Goal: Task Accomplishment & Management: Use online tool/utility

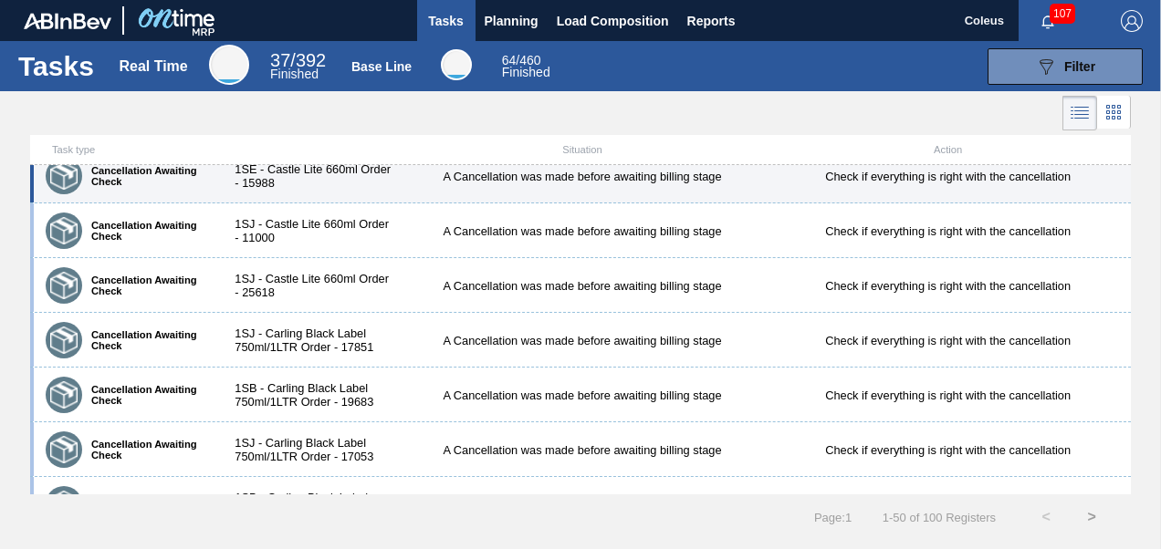
scroll to position [1825, 0]
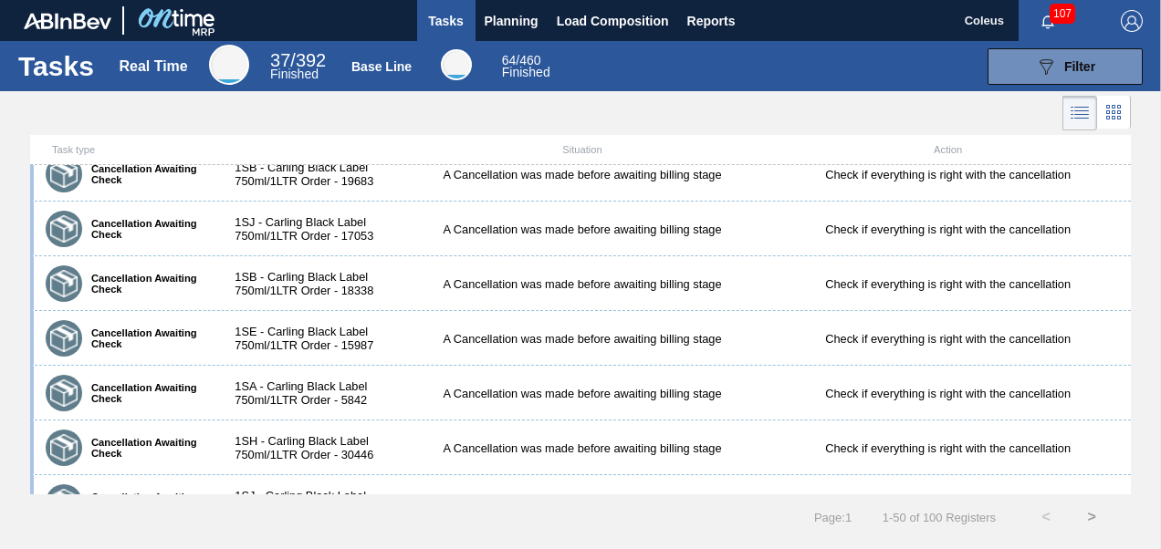
click at [1115, 120] on icon at bounding box center [1113, 112] width 22 height 22
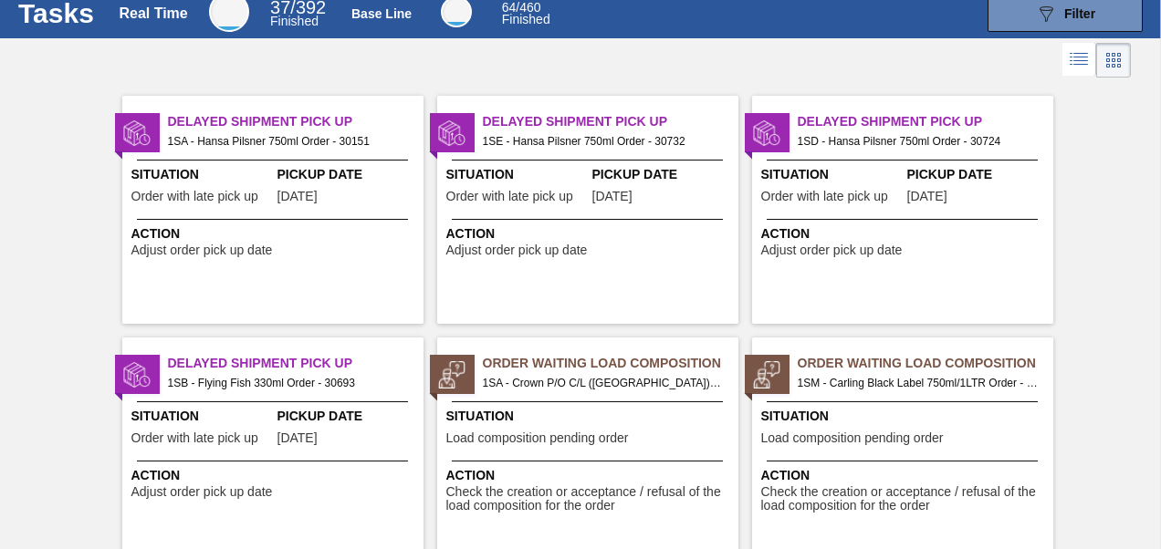
scroll to position [0, 0]
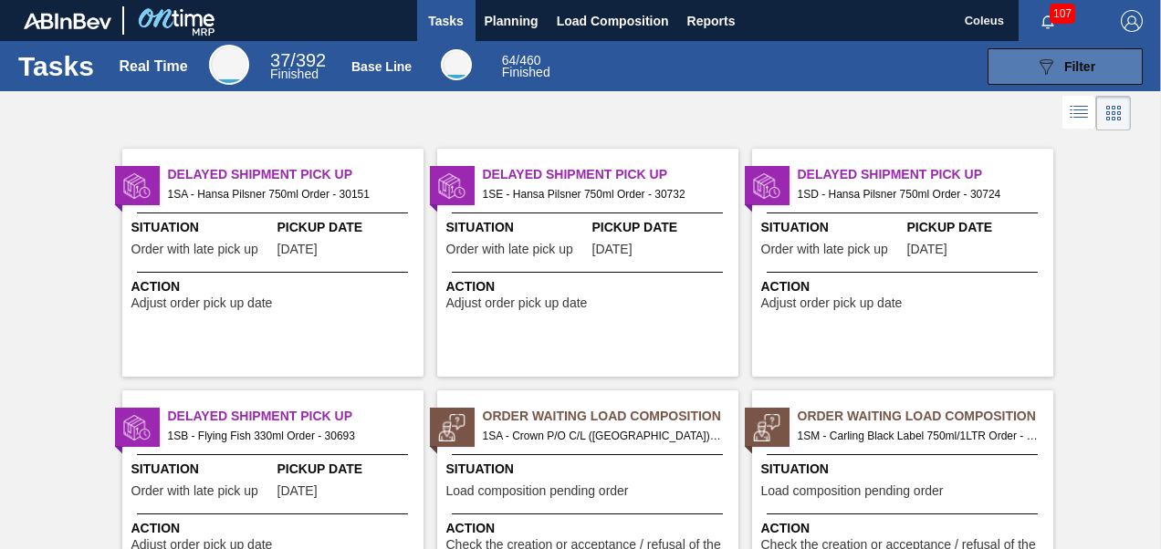
click at [1073, 75] on div "089F7B8B-B2A5-4AFE-B5C0-19BA573D28AC Filter" at bounding box center [1065, 67] width 60 height 22
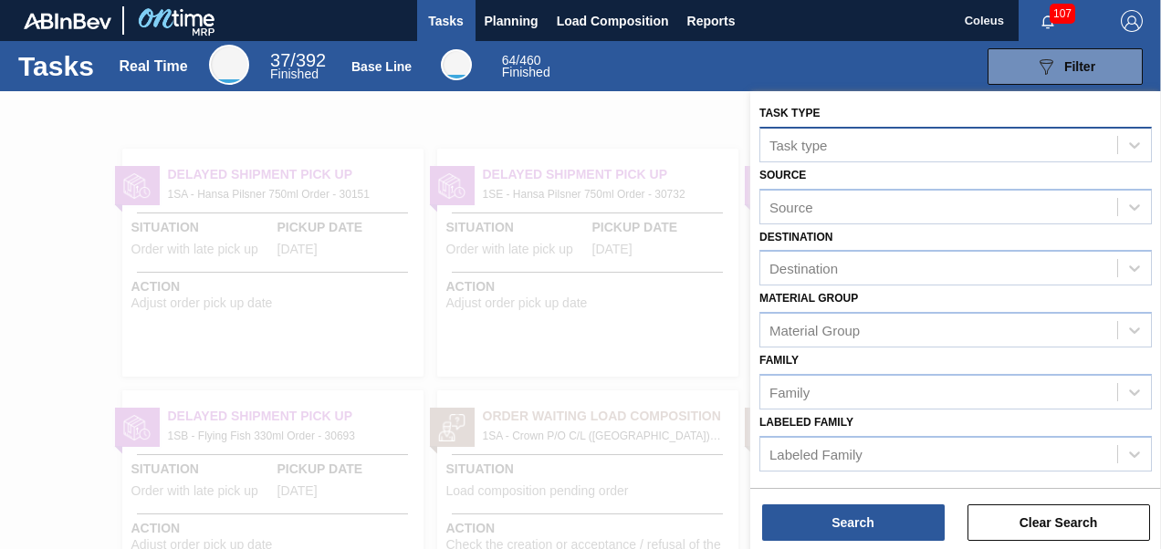
click at [825, 149] on div "Task type" at bounding box center [797, 145] width 57 height 16
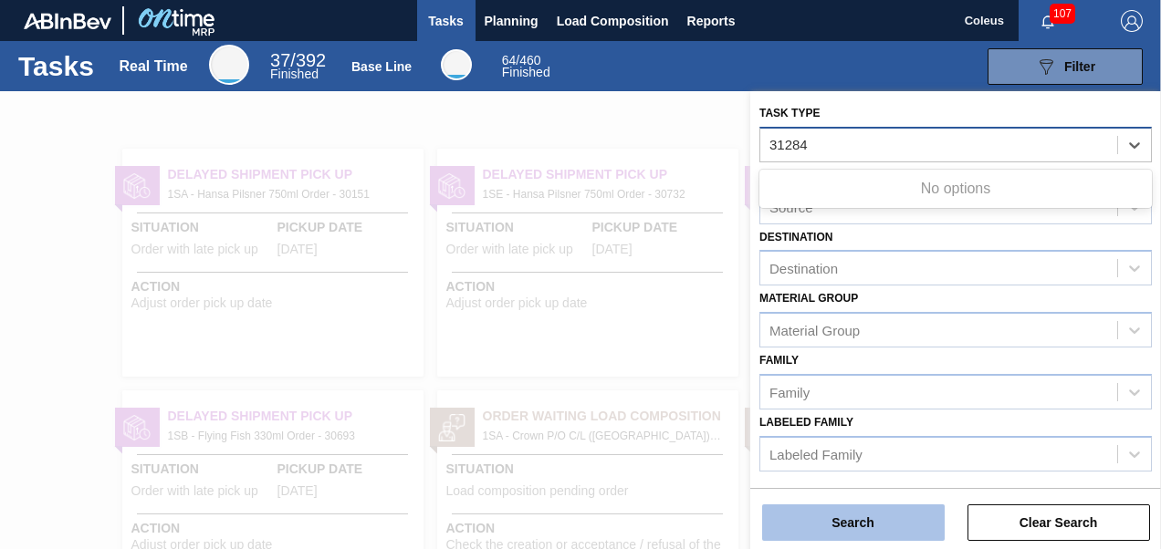
type type "31284"
click at [847, 529] on button "Search" at bounding box center [853, 523] width 183 height 37
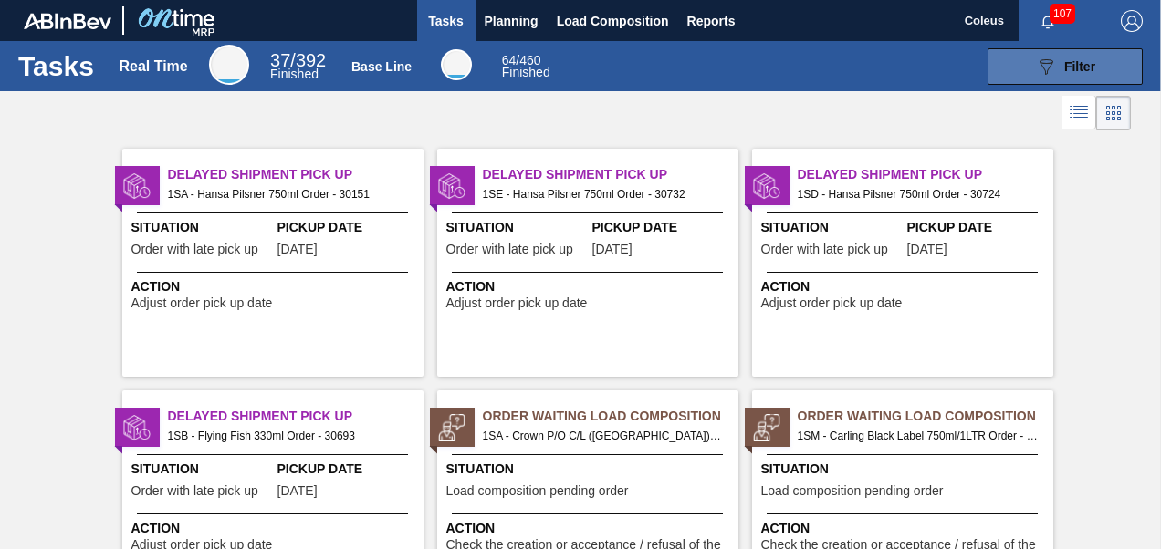
click at [1078, 71] on span "Filter" at bounding box center [1079, 66] width 31 height 15
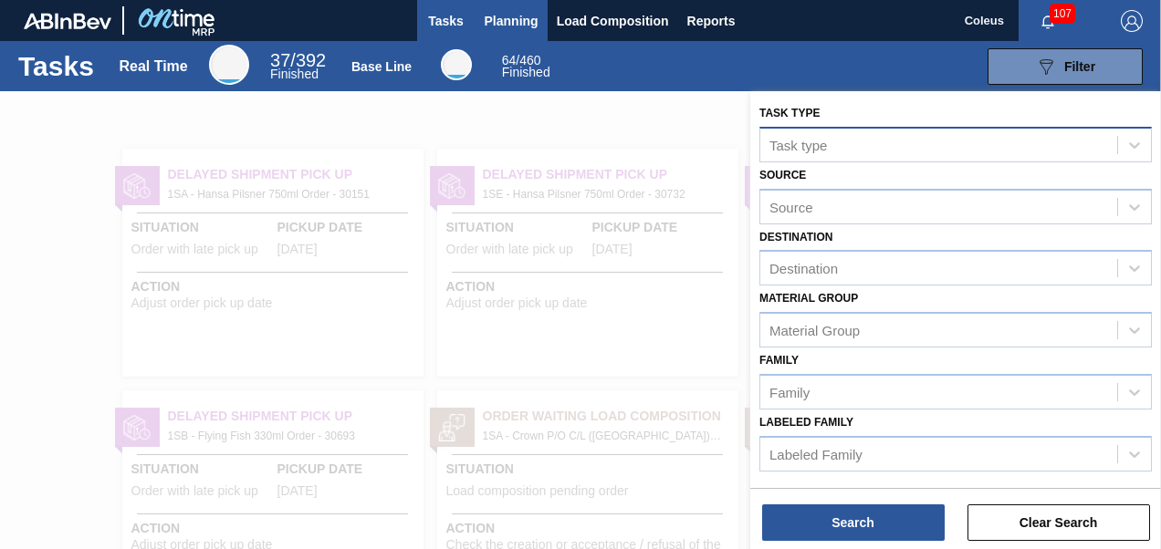
click at [504, 18] on span "Planning" at bounding box center [512, 21] width 54 height 22
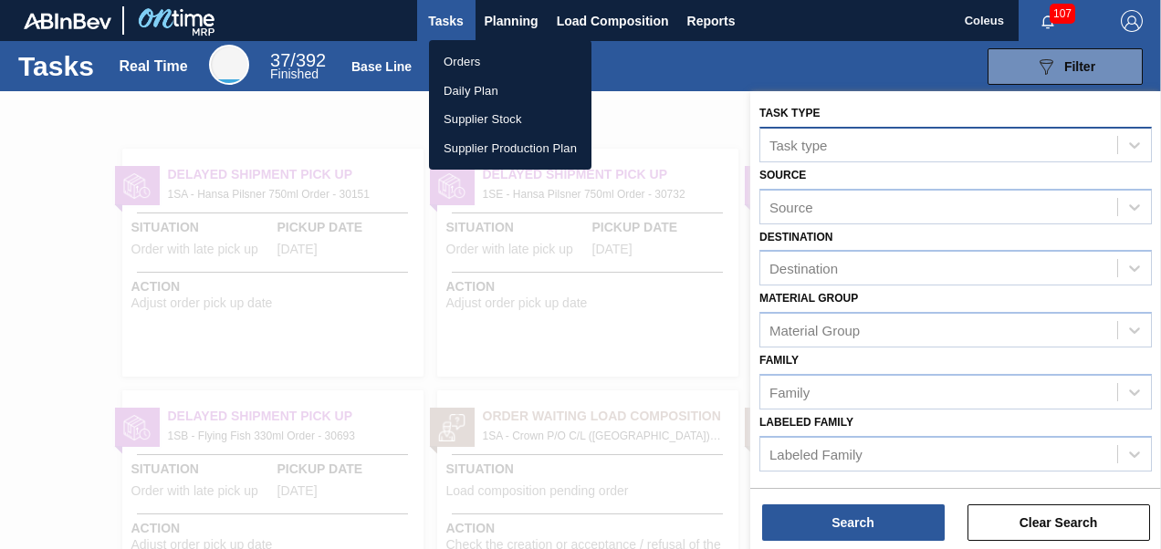
click at [461, 59] on li "Orders" at bounding box center [510, 61] width 162 height 29
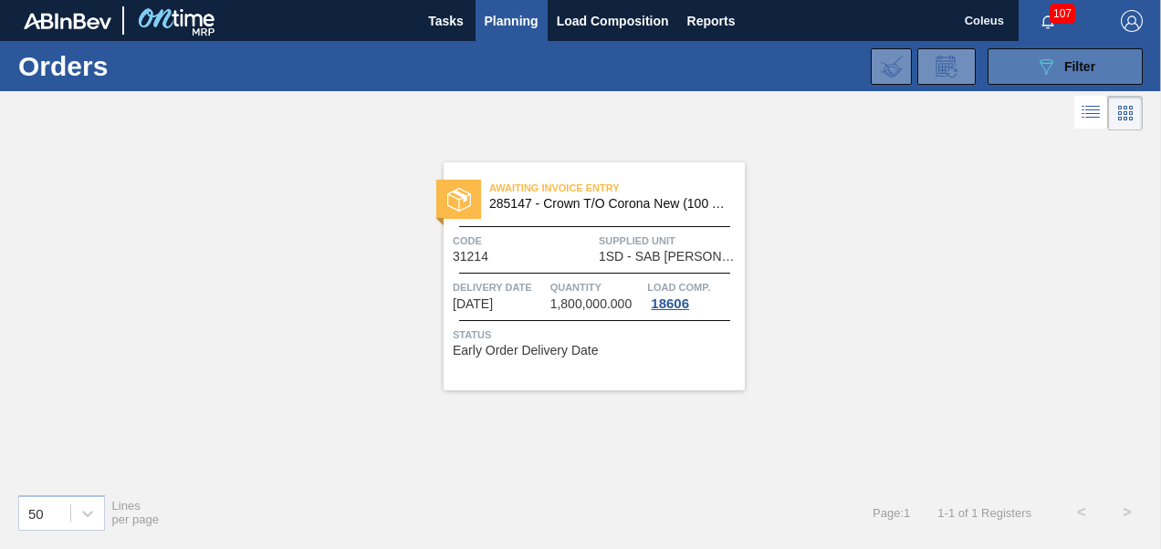
click at [1070, 75] on div "089F7B8B-B2A5-4AFE-B5C0-19BA573D28AC Filter" at bounding box center [1065, 67] width 60 height 22
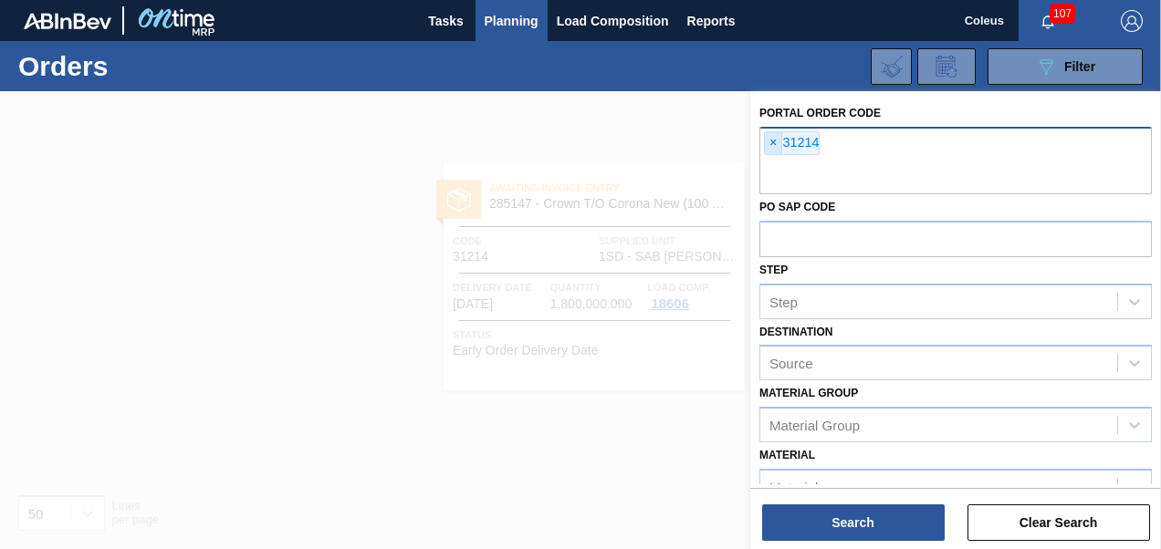
click at [774, 143] on span "×" at bounding box center [773, 143] width 17 height 22
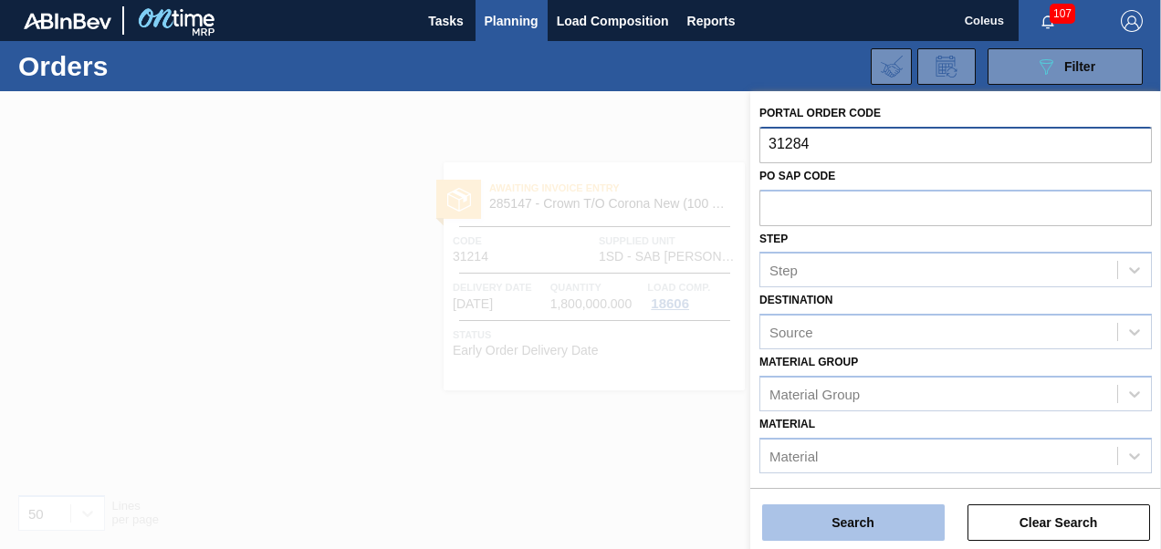
type input "31284"
click at [829, 529] on button "Search" at bounding box center [853, 523] width 183 height 37
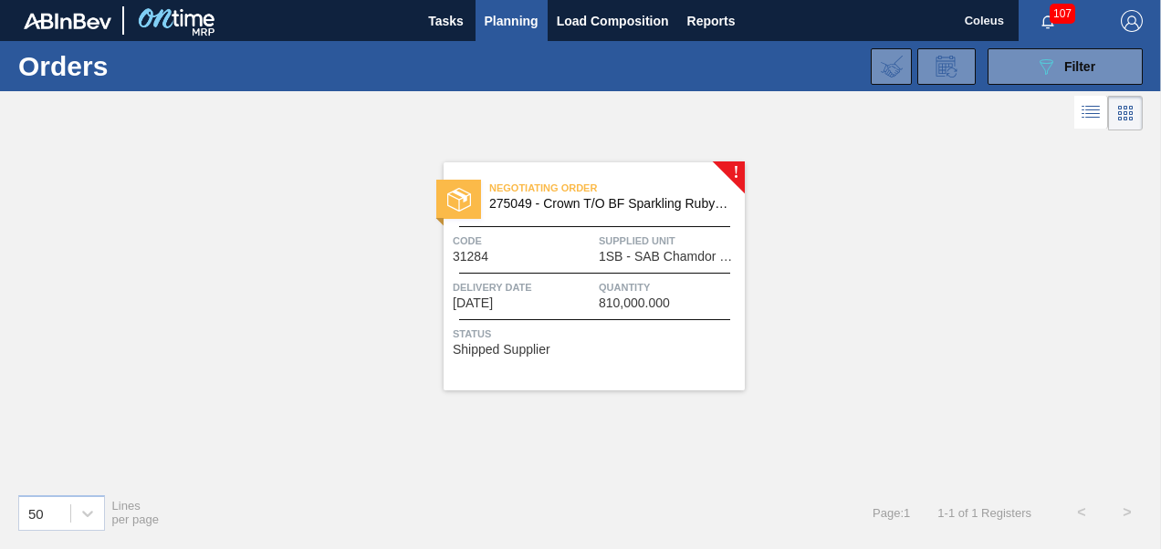
click at [515, 279] on span "Delivery Date" at bounding box center [523, 287] width 141 height 18
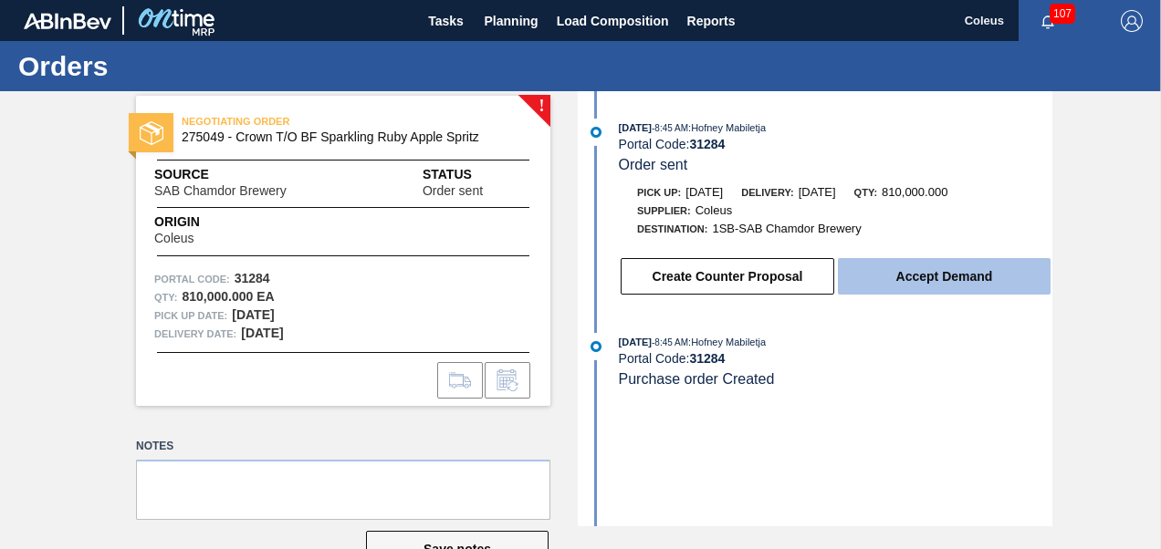
click at [920, 277] on button "Accept Demand" at bounding box center [944, 276] width 213 height 37
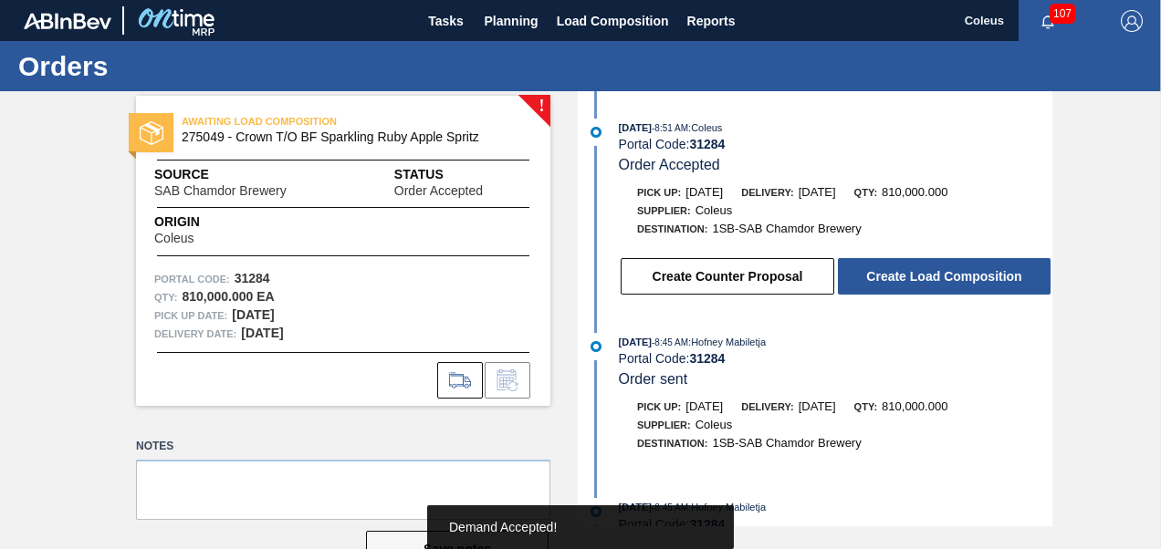
click at [920, 277] on button "Create Load Composition" at bounding box center [944, 276] width 213 height 37
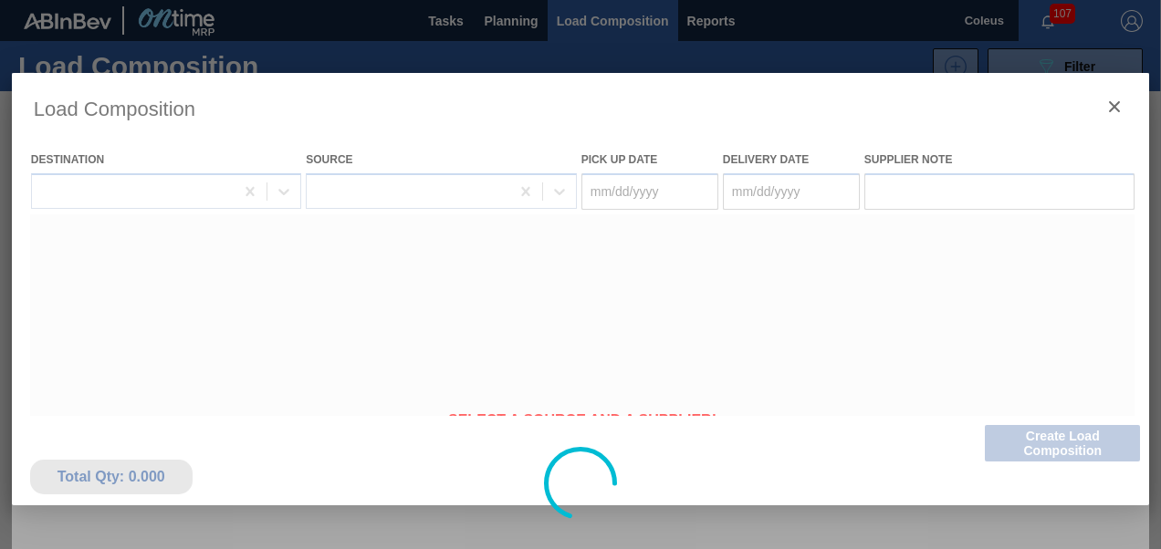
type Date "[DATE]"
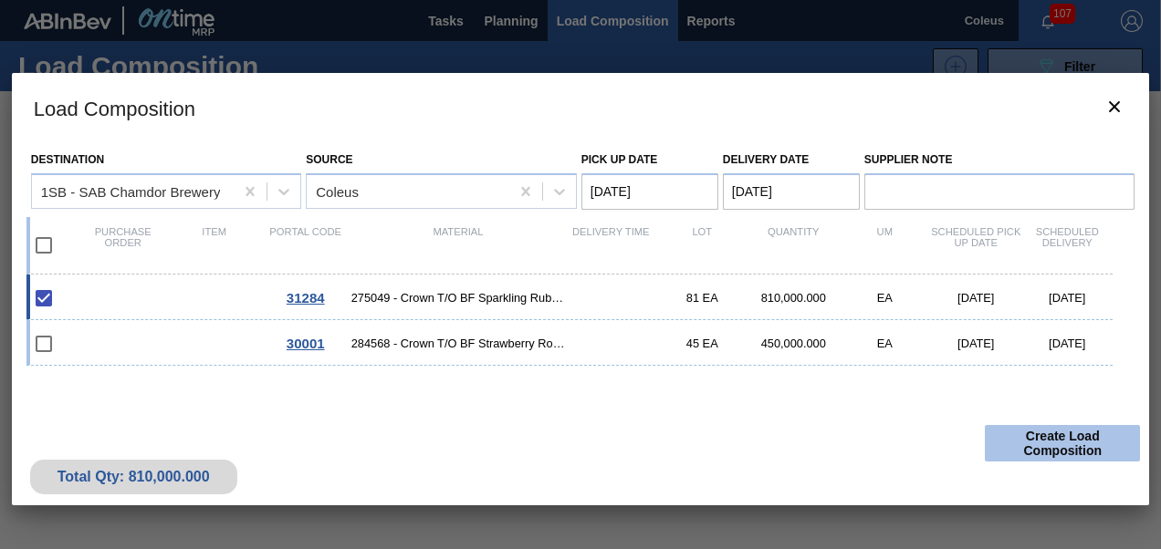
click at [1099, 447] on button "Create Load Composition" at bounding box center [1062, 443] width 155 height 37
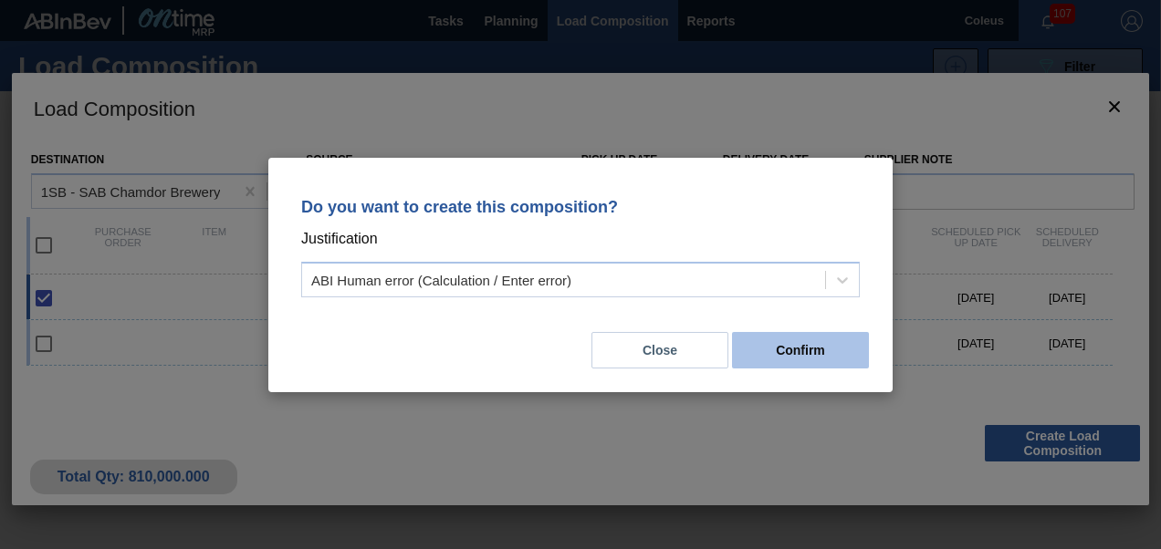
click at [809, 346] on button "Confirm" at bounding box center [800, 350] width 137 height 37
